Goal: Feedback & Contribution: Leave review/rating

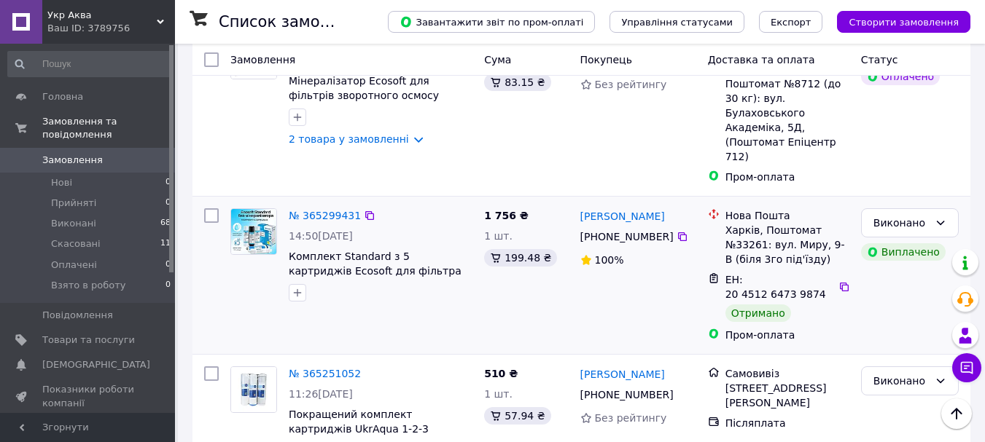
scroll to position [146, 0]
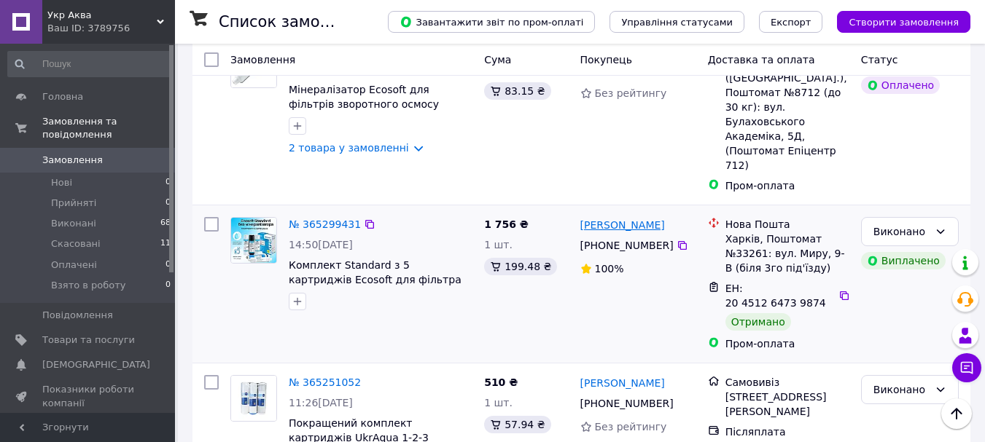
click at [622, 218] on link "[PERSON_NAME]" at bounding box center [622, 225] width 85 height 15
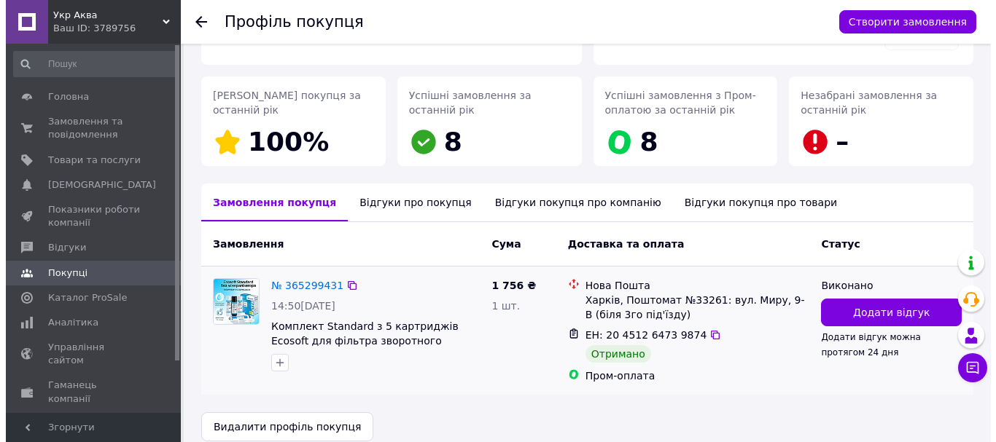
scroll to position [206, 0]
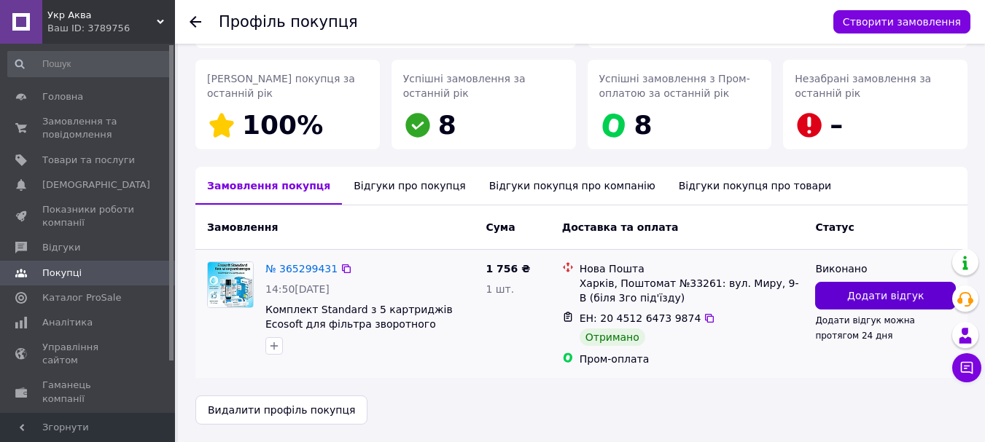
click at [881, 295] on span "Додати відгук" at bounding box center [885, 296] width 77 height 15
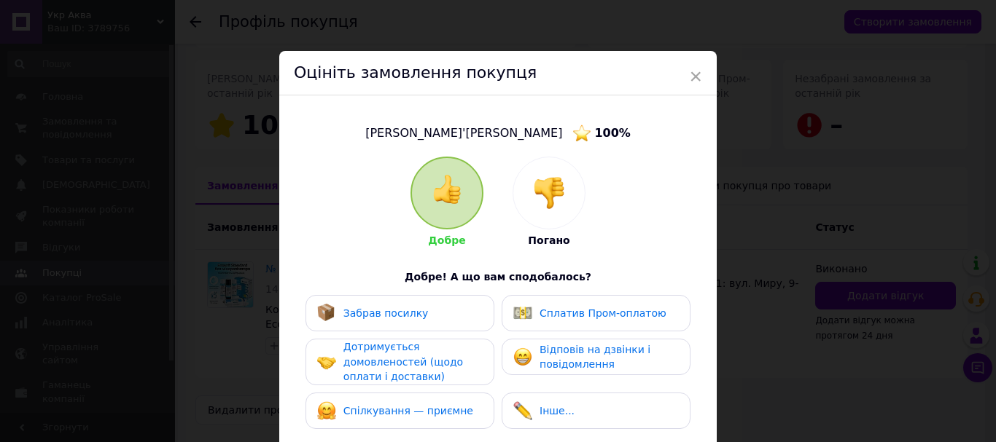
click at [391, 308] on span "Забрав посилку" at bounding box center [385, 314] width 85 height 12
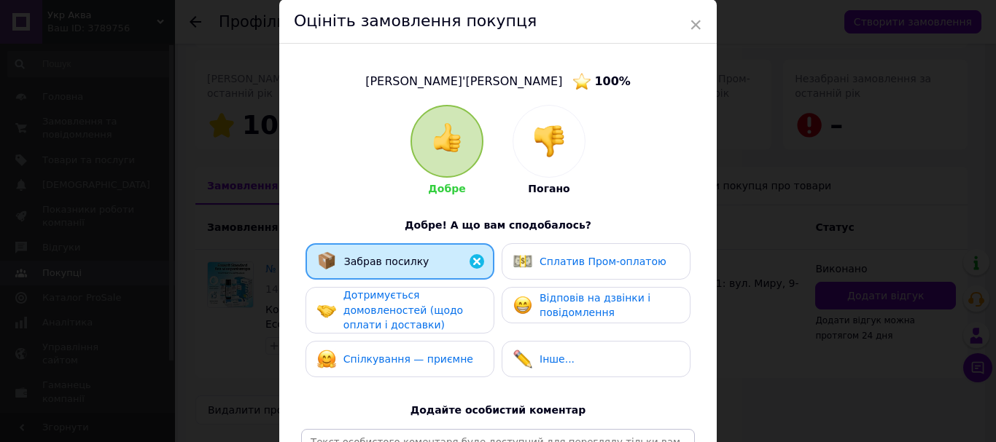
scroll to position [73, 0]
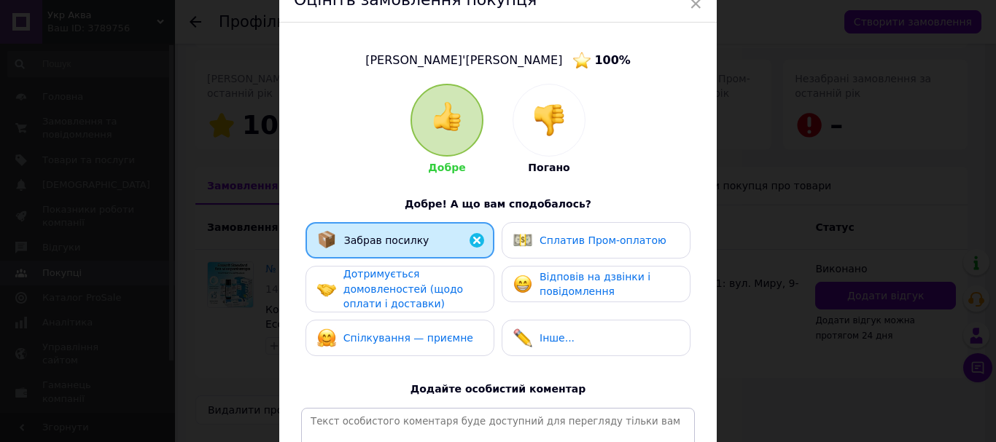
click at [440, 282] on span "Дотримується домовленостей (щодо оплати і доставки)" at bounding box center [403, 289] width 120 height 42
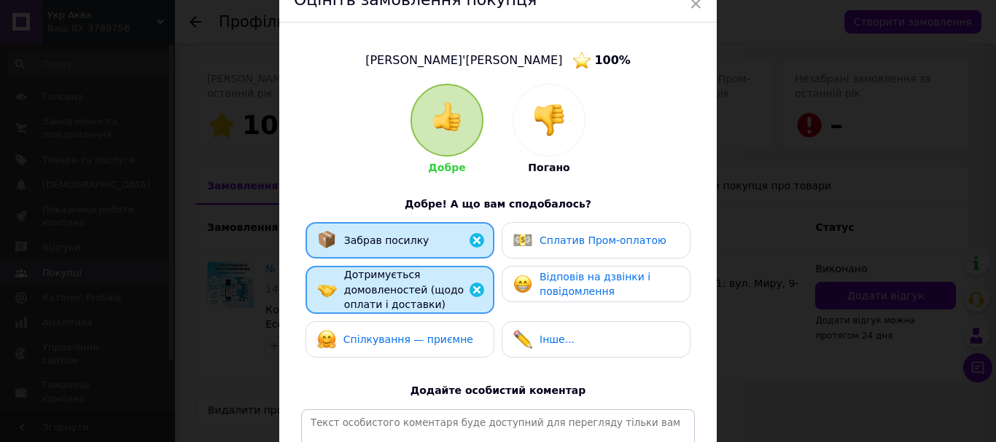
click at [440, 337] on span "Спілкування — приємне" at bounding box center [408, 340] width 130 height 12
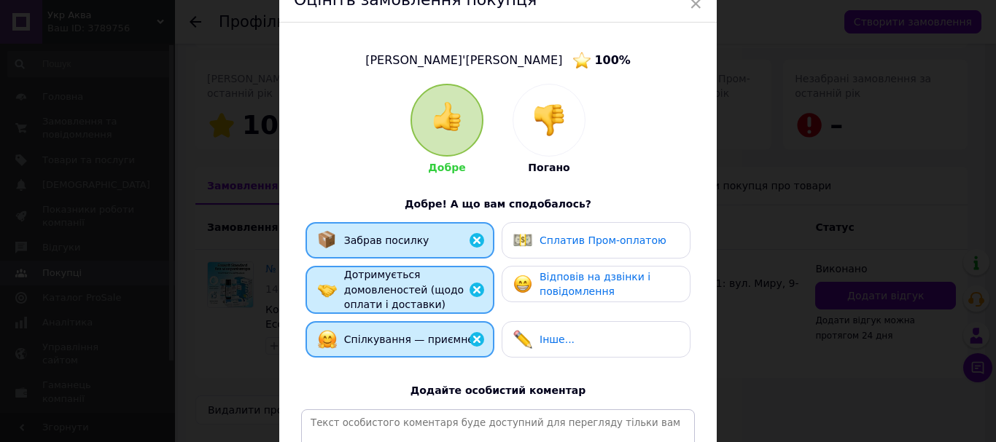
click at [635, 284] on div "Відповів на дзвінки і повідомлення" at bounding box center [608, 285] width 138 height 30
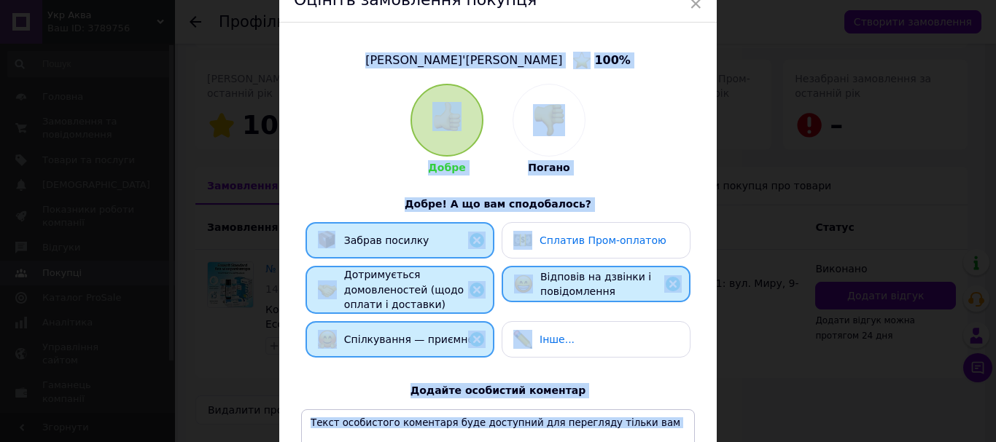
drag, startPoint x: 520, startPoint y: 6, endPoint x: 740, endPoint y: 187, distance: 284.3
click at [743, 188] on div "× Оцініть замовлення покупця [PERSON_NAME]'[PERSON_NAME] 100 % Добре Погано Доб…" at bounding box center [498, 221] width 996 height 442
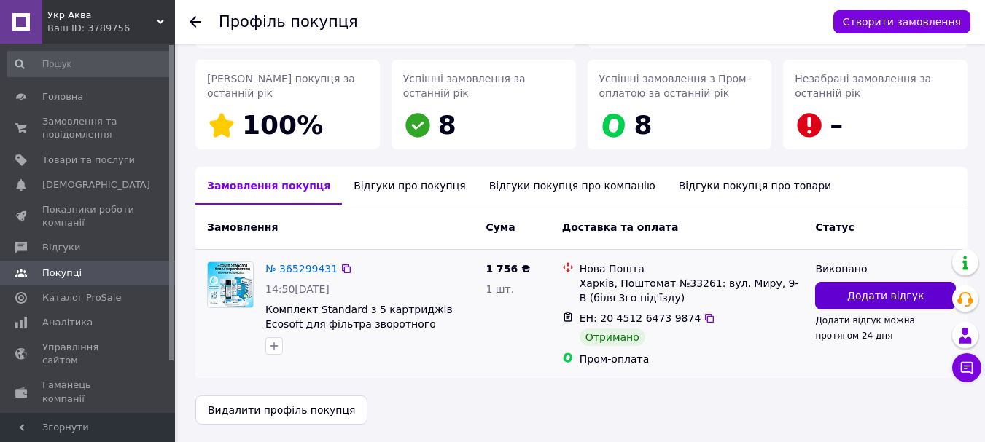
click at [878, 294] on span "Додати відгук" at bounding box center [885, 296] width 77 height 15
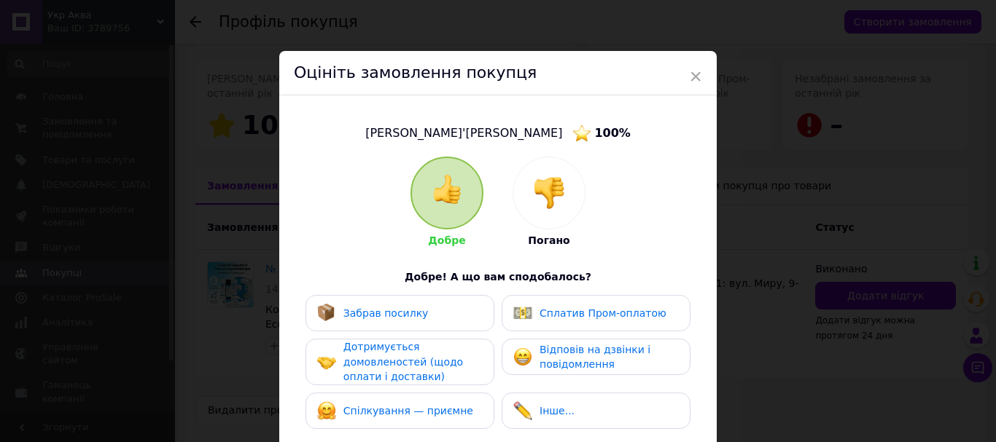
click at [417, 297] on div "Забрав посилку" at bounding box center [399, 313] width 189 height 36
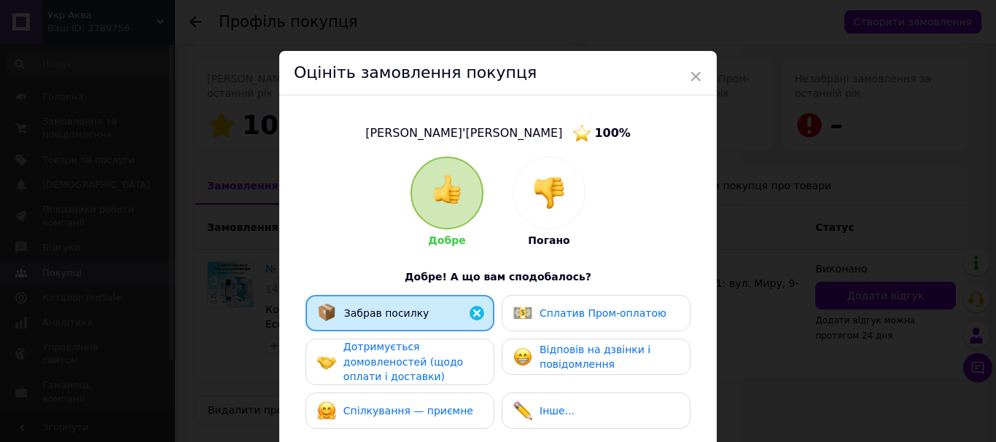
click at [407, 353] on div "Дотримується домовленостей (щодо оплати і доставки)" at bounding box center [412, 362] width 138 height 45
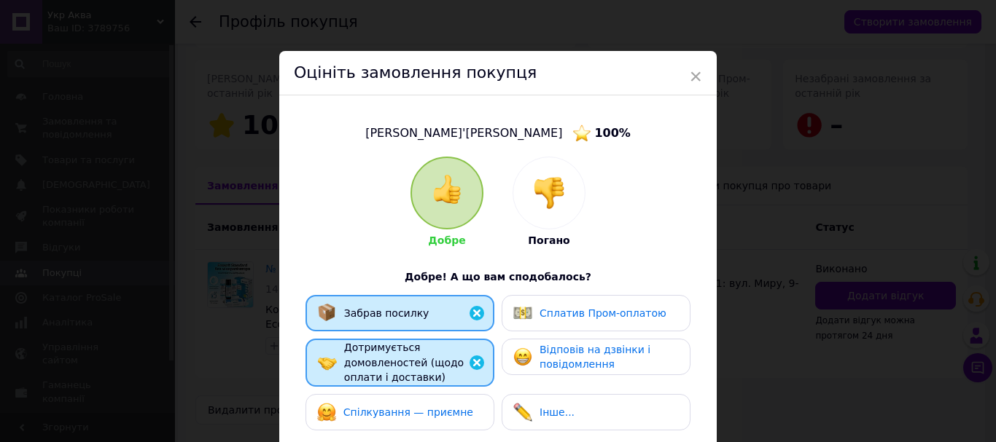
drag, startPoint x: 415, startPoint y: 415, endPoint x: 449, endPoint y: 401, distance: 36.3
click at [417, 415] on span "Спілкування — приємне" at bounding box center [408, 413] width 130 height 12
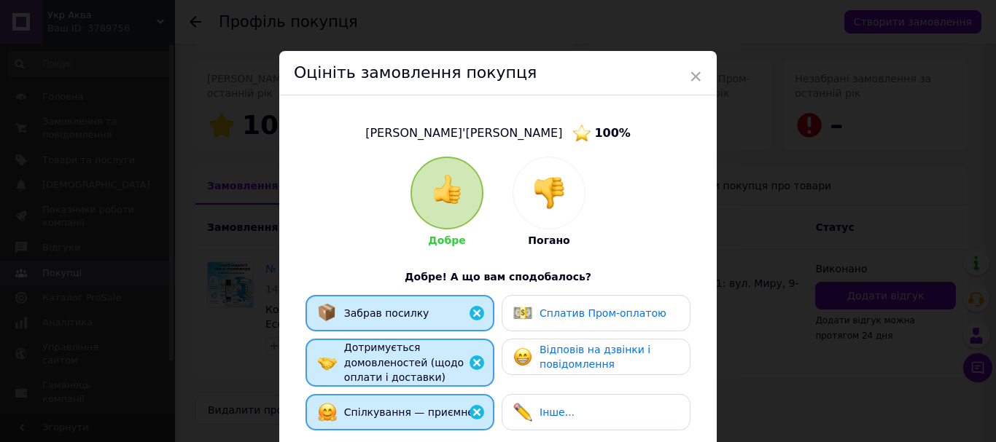
click at [622, 355] on span "Відповів на дзвінки і повідомлення" at bounding box center [594, 357] width 111 height 27
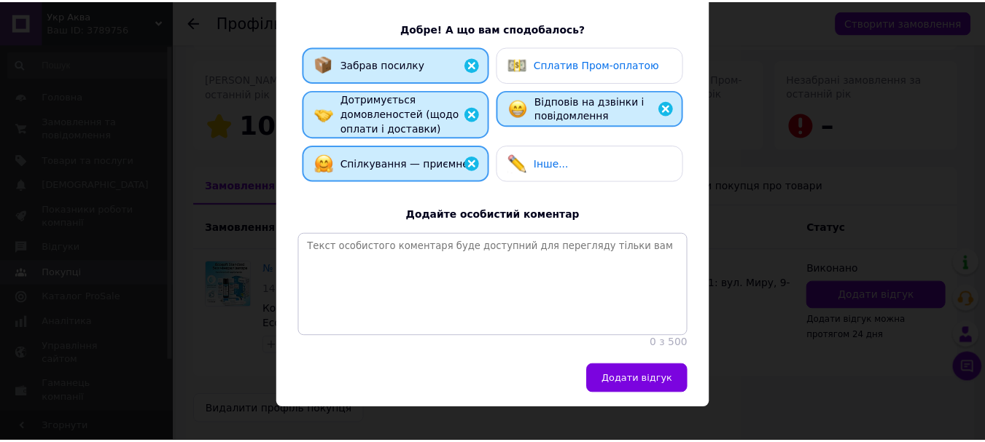
scroll to position [276, 0]
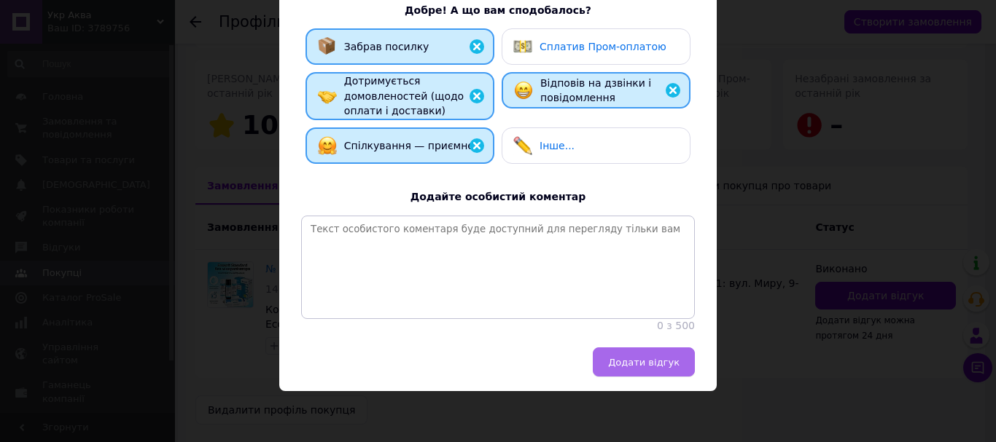
click at [658, 364] on span "Додати відгук" at bounding box center [643, 362] width 71 height 11
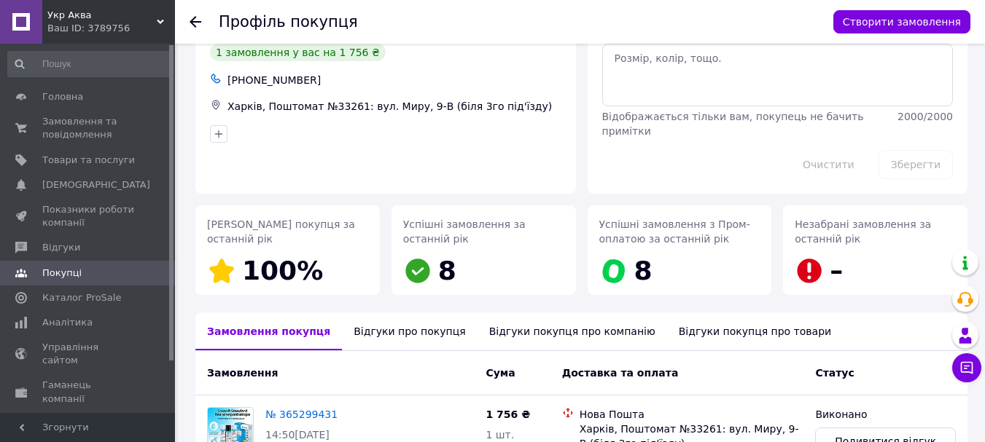
scroll to position [0, 0]
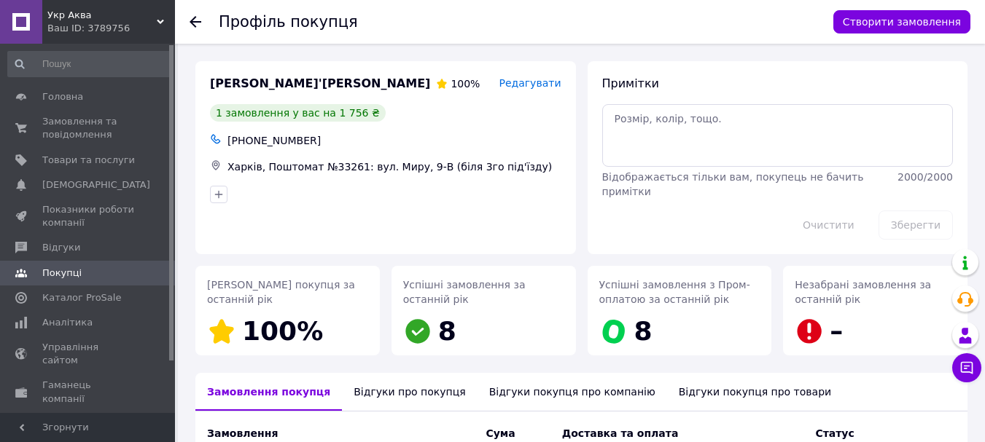
click at [190, 14] on div at bounding box center [204, 22] width 29 height 44
click at [199, 20] on icon at bounding box center [196, 22] width 12 height 12
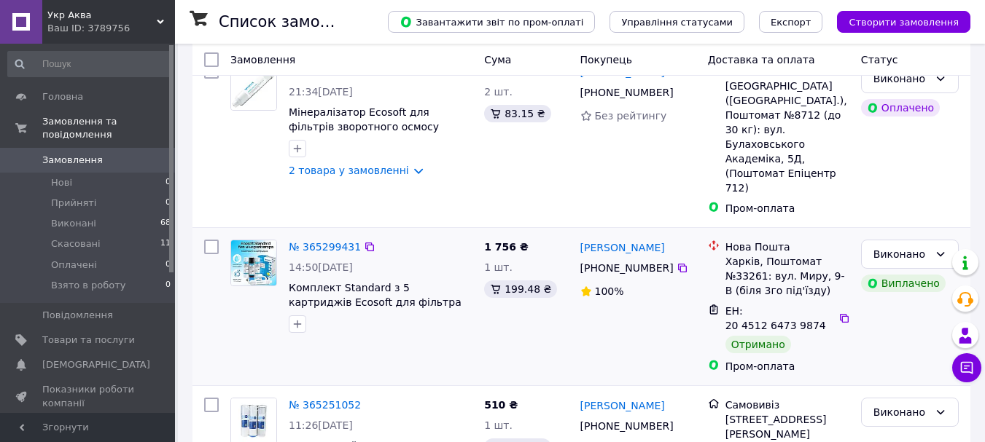
scroll to position [146, 0]
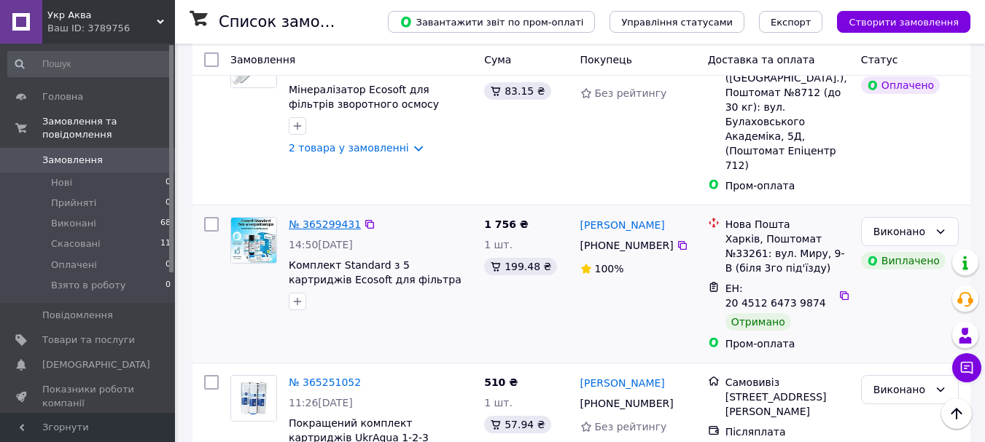
click at [321, 219] on link "№ 365299431" at bounding box center [325, 225] width 72 height 12
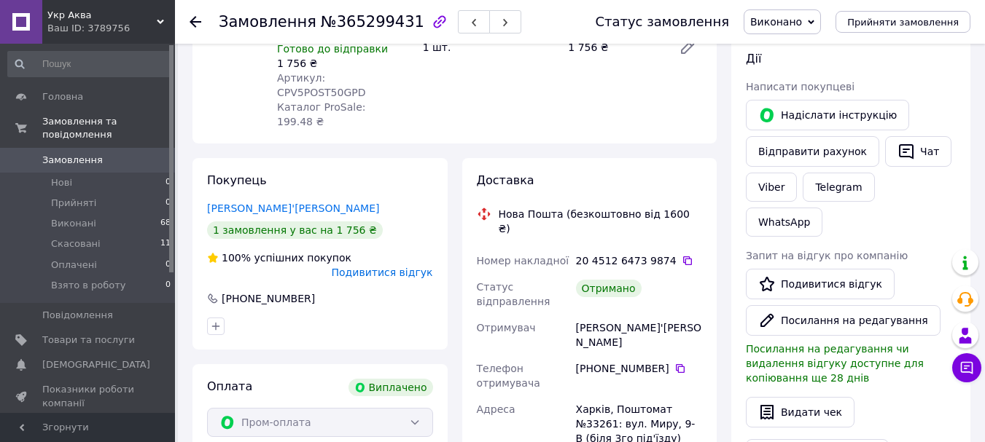
scroll to position [219, 0]
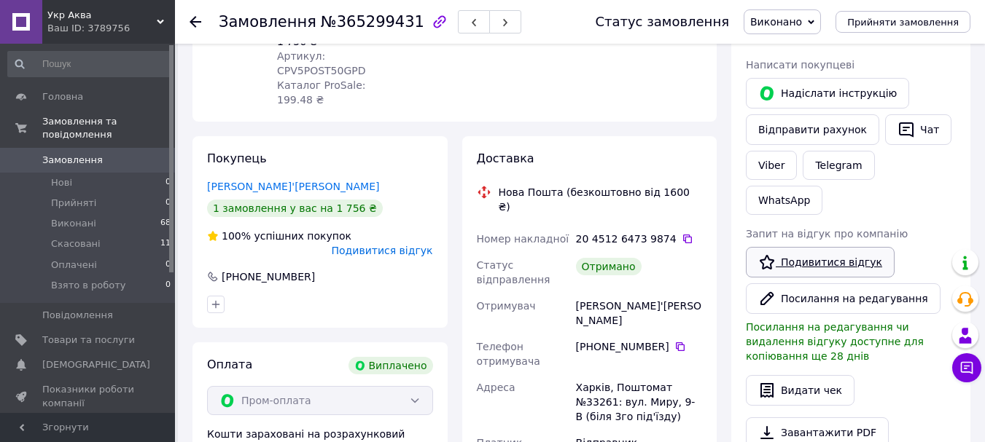
click at [835, 247] on link "Подивитися відгук" at bounding box center [820, 262] width 149 height 31
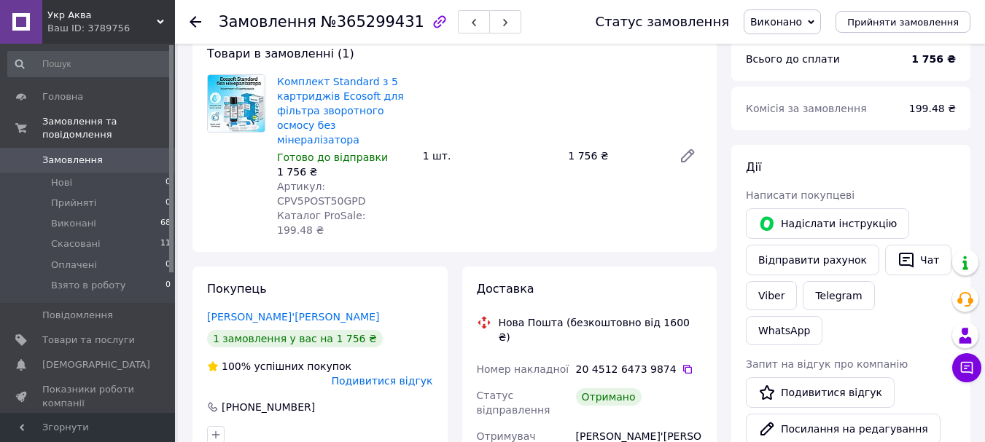
scroll to position [0, 0]
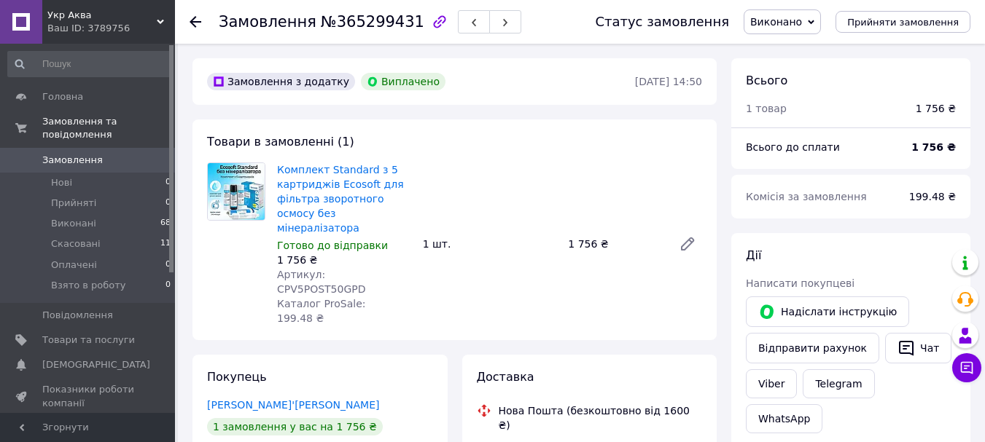
click at [195, 18] on use at bounding box center [196, 22] width 12 height 12
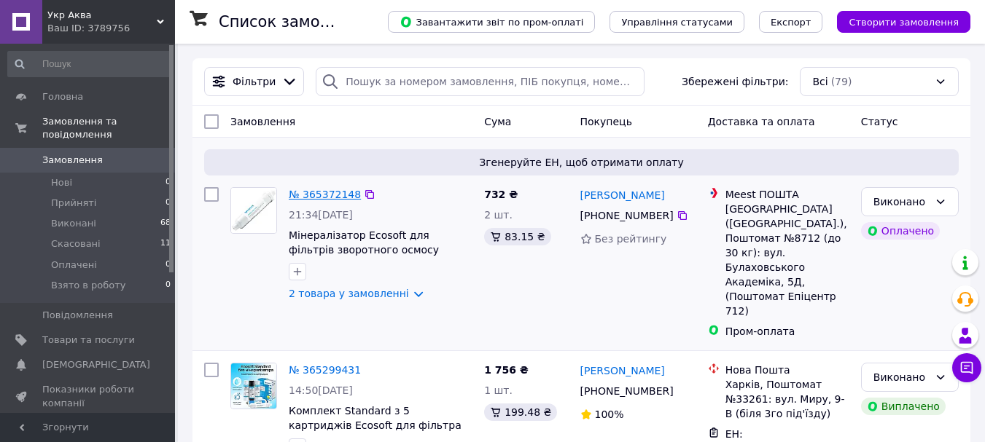
click at [320, 191] on link "№ 365372148" at bounding box center [325, 195] width 72 height 12
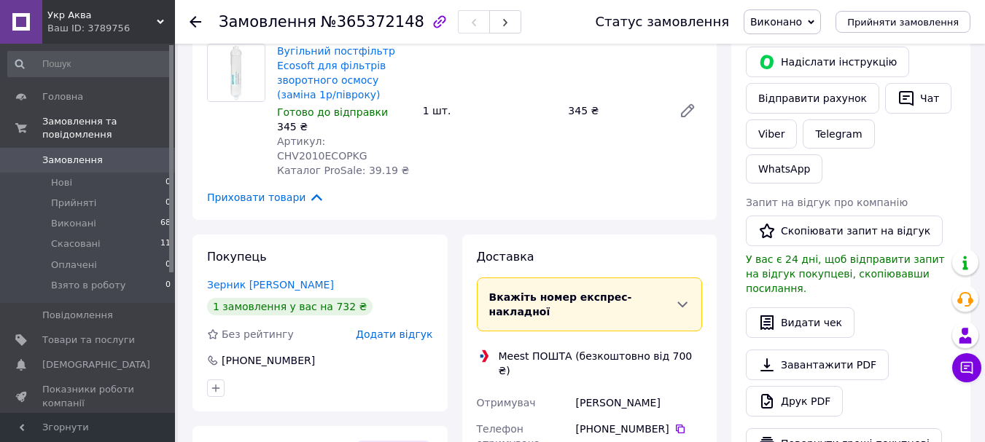
scroll to position [364, 0]
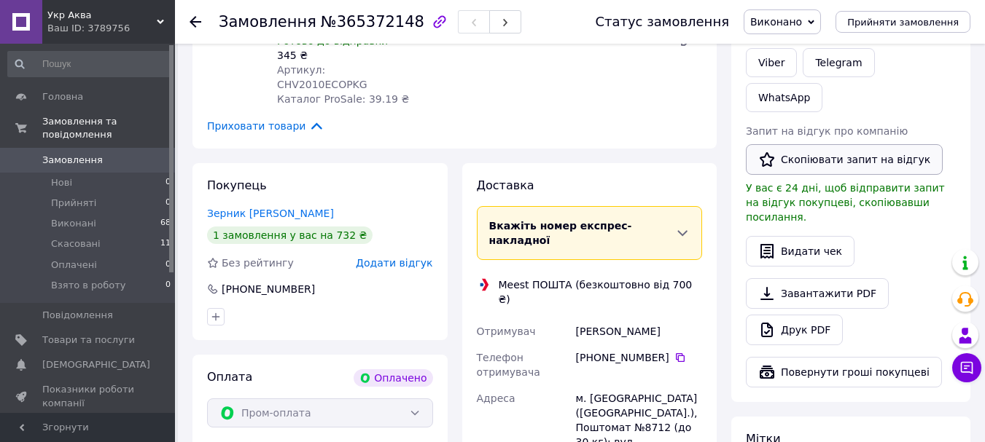
click at [855, 144] on button "Скопіювати запит на відгук" at bounding box center [844, 159] width 197 height 31
click at [674, 352] on icon at bounding box center [680, 358] width 12 height 12
click at [884, 144] on button "Скопіювати запит на відгук" at bounding box center [844, 159] width 197 height 31
click at [196, 22] on use at bounding box center [196, 22] width 12 height 12
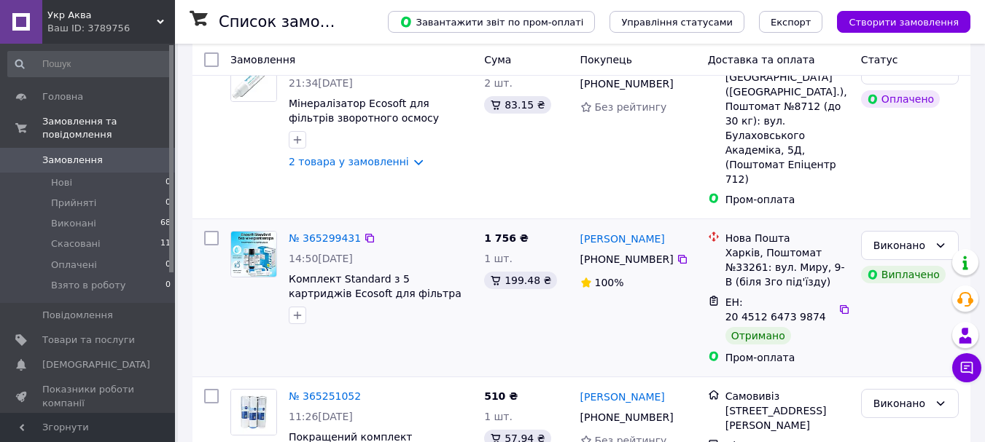
scroll to position [146, 0]
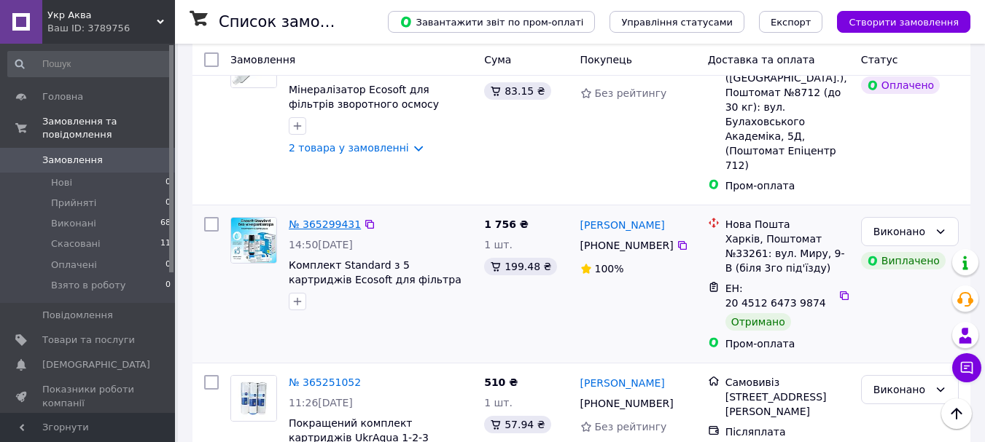
click at [321, 219] on link "№ 365299431" at bounding box center [325, 225] width 72 height 12
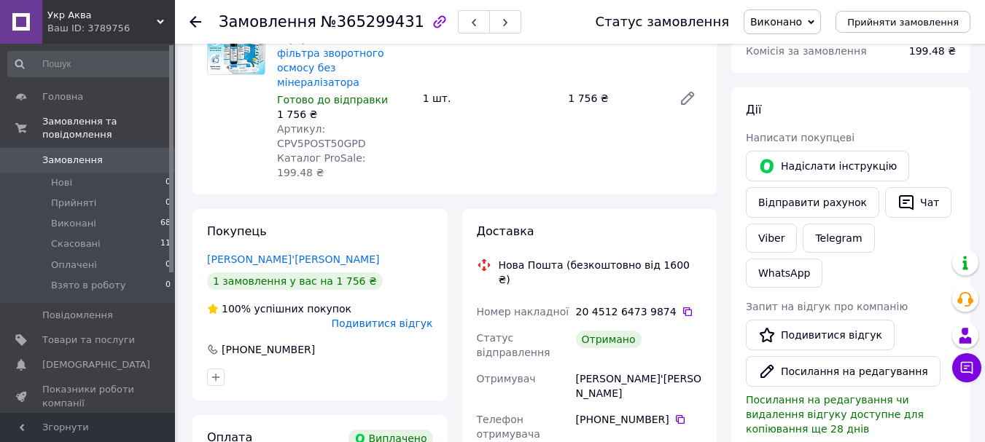
click at [199, 22] on use at bounding box center [196, 22] width 12 height 12
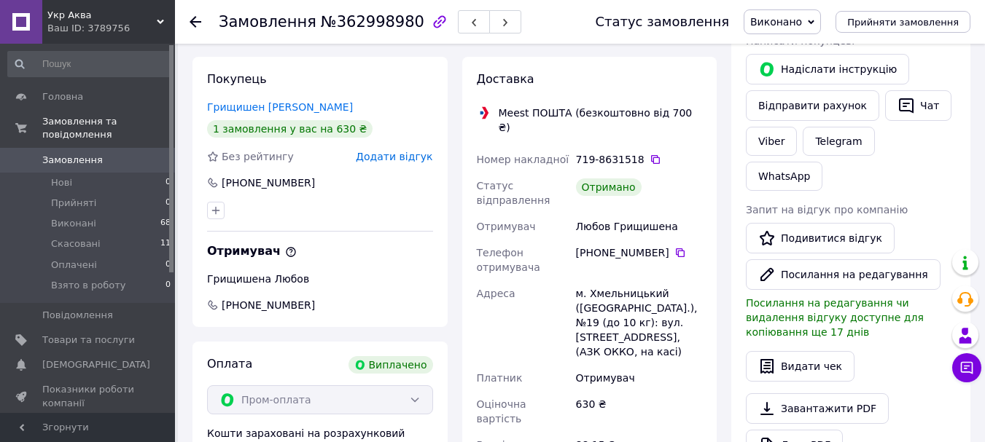
scroll to position [292, 0]
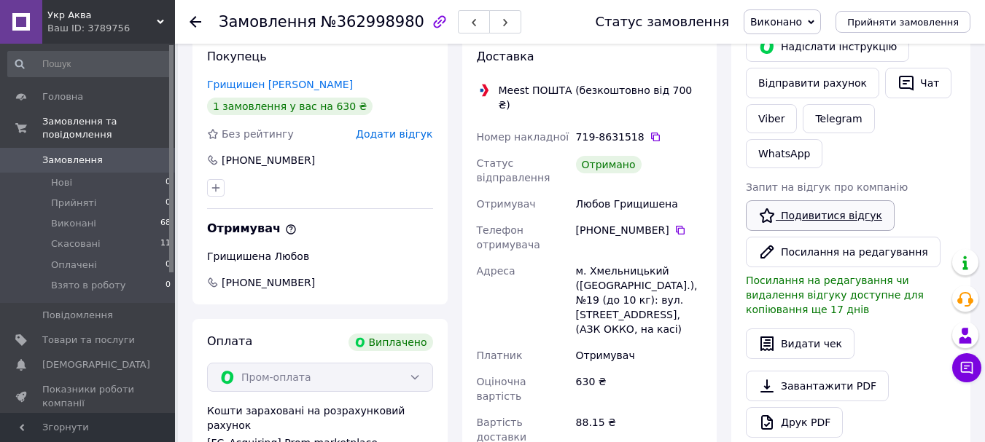
click at [840, 200] on link "Подивитися відгук" at bounding box center [820, 215] width 149 height 31
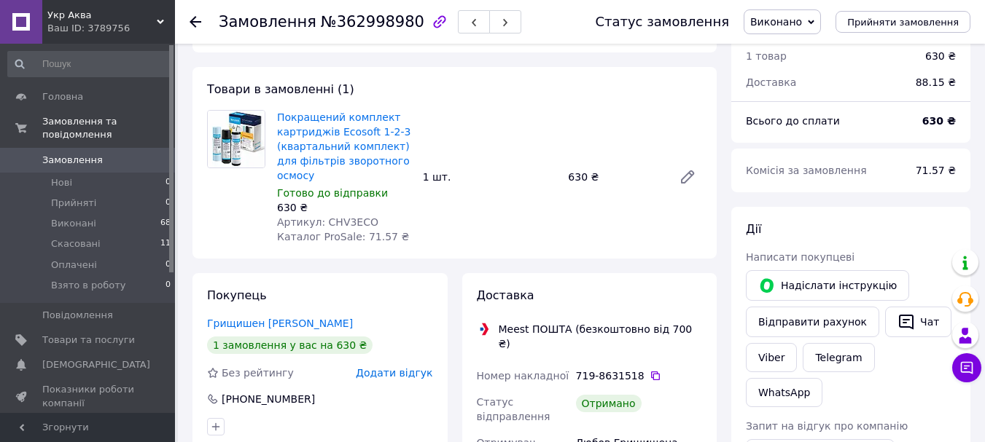
scroll to position [0, 0]
